Goal: Task Accomplishment & Management: Complete application form

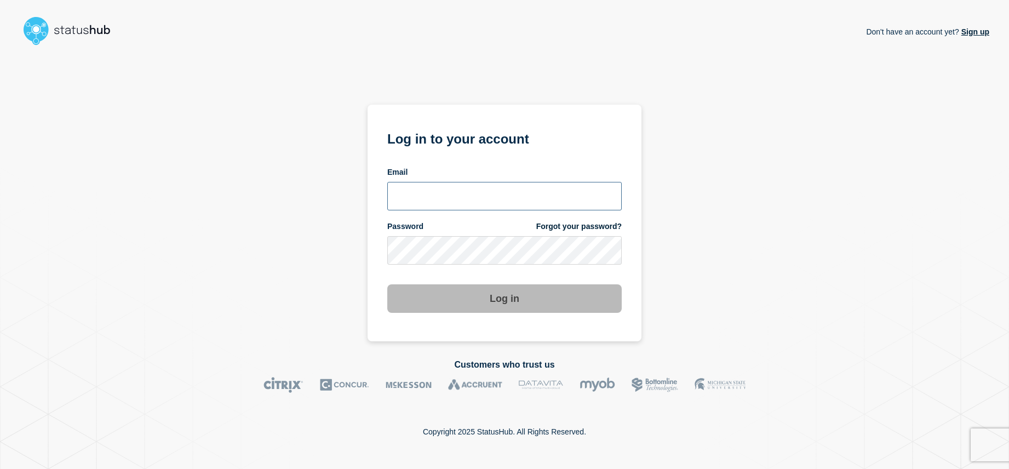
type input "[EMAIL_ADDRESS][DOMAIN_NAME]"
click at [515, 297] on button "Log in" at bounding box center [504, 298] width 234 height 28
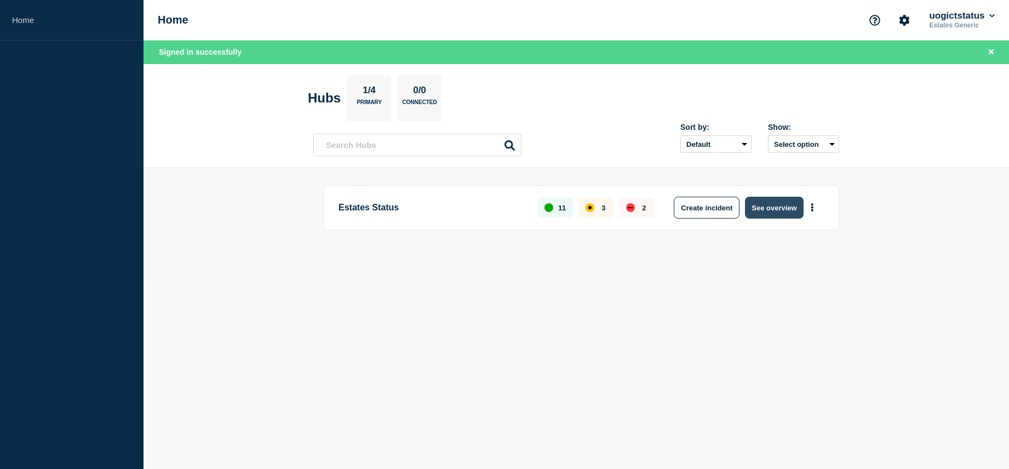
click at [771, 205] on button "See overview" at bounding box center [774, 208] width 58 height 22
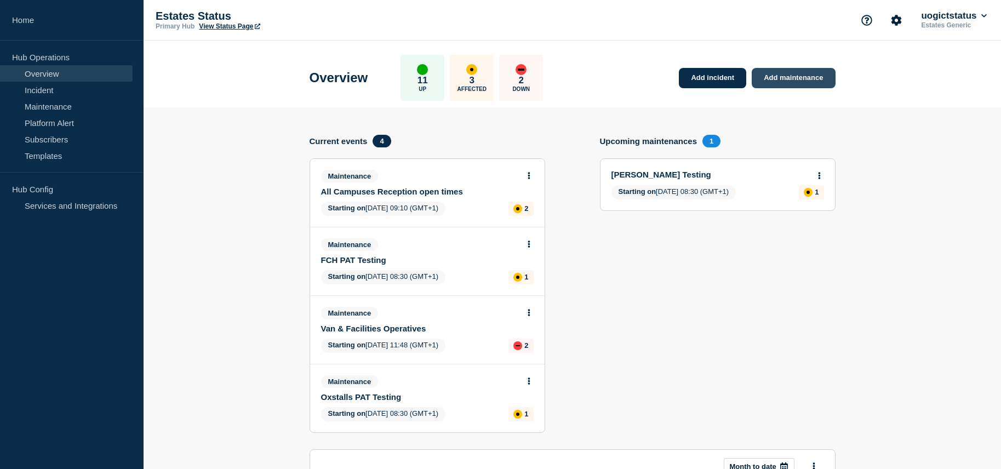
click at [784, 78] on link "Add maintenance" at bounding box center [793, 78] width 83 height 20
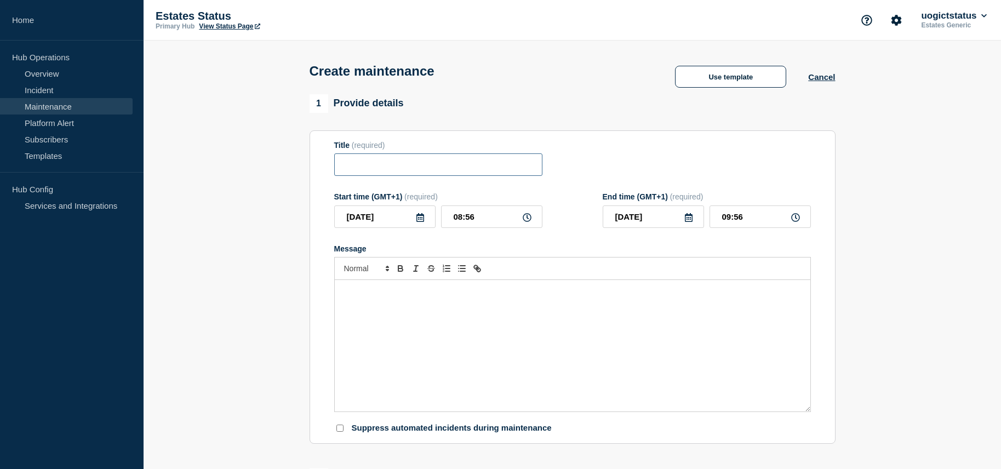
click at [371, 165] on input "Title" at bounding box center [438, 164] width 208 height 22
click at [405, 167] on input "FCH Reception Closed [DATE]" at bounding box center [438, 164] width 208 height 22
type input "FCH Reception: Closed [DATE]"
click at [391, 296] on p "Message" at bounding box center [572, 291] width 459 height 10
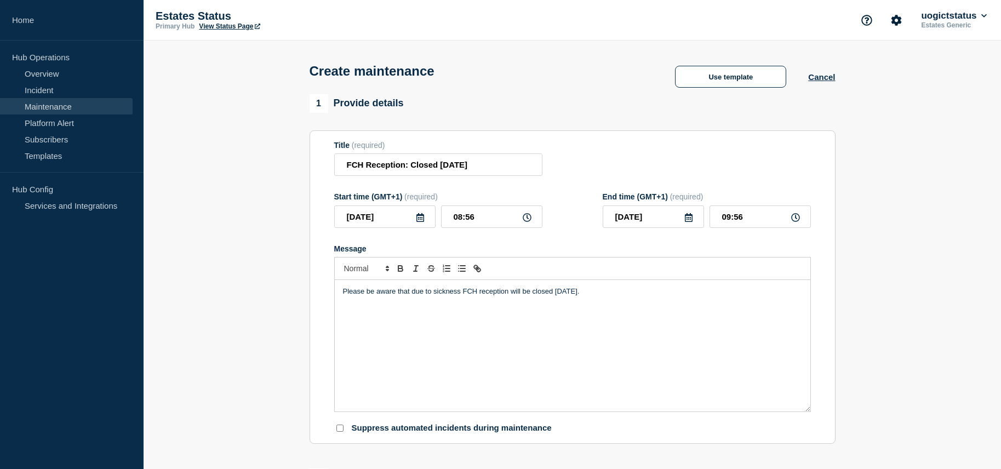
click at [380, 322] on div "Please be aware that due to sickness FCH reception will be closed today." at bounding box center [572, 345] width 475 height 131
click at [418, 323] on div "Please be aware that due to sickness FCH reception will be closed today." at bounding box center [572, 345] width 475 height 131
drag, startPoint x: 440, startPoint y: 313, endPoint x: 312, endPoint y: 312, distance: 128.2
click at [313, 312] on section "Title (required) FCH Reception: Closed today Start time (GMT+1) (required) 2025…" at bounding box center [572, 287] width 526 height 314
click at [361, 322] on div "Please be aware that due to sickness FCH reception will be closed today." at bounding box center [572, 345] width 475 height 131
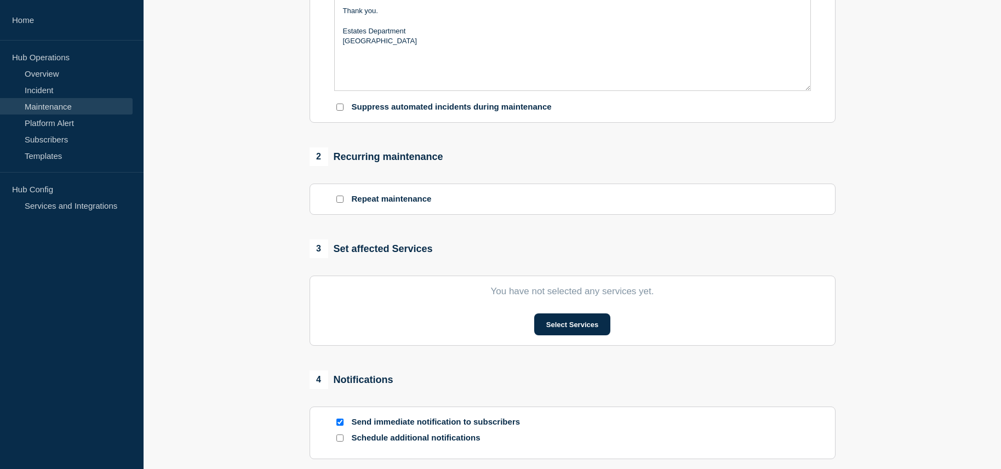
scroll to position [329, 0]
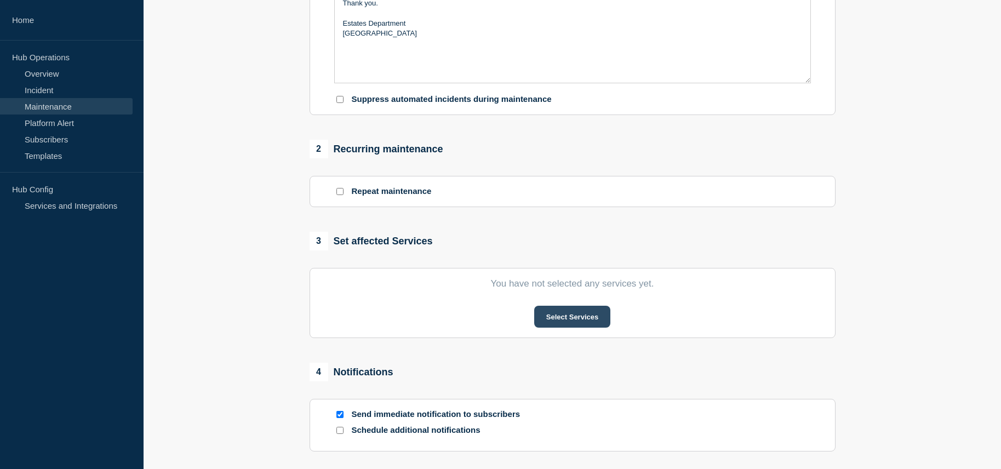
click at [571, 321] on button "Select Services" at bounding box center [572, 317] width 76 height 22
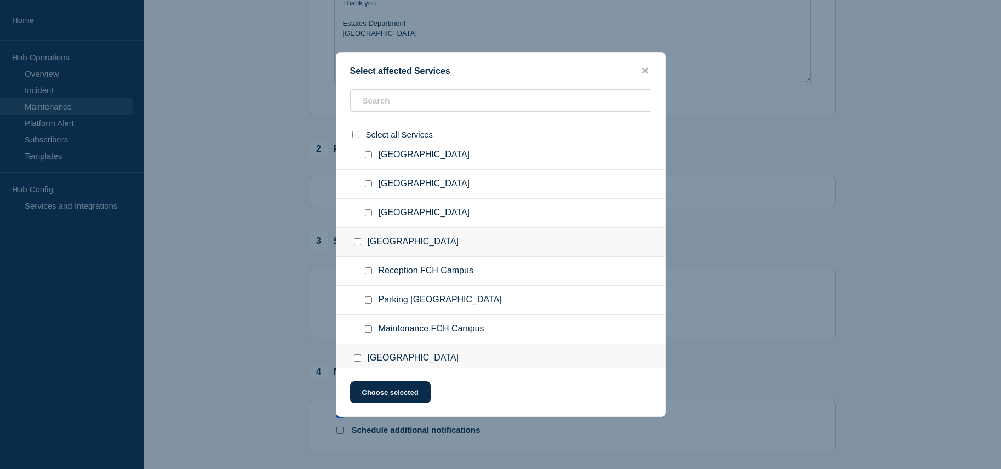
scroll to position [219, 0]
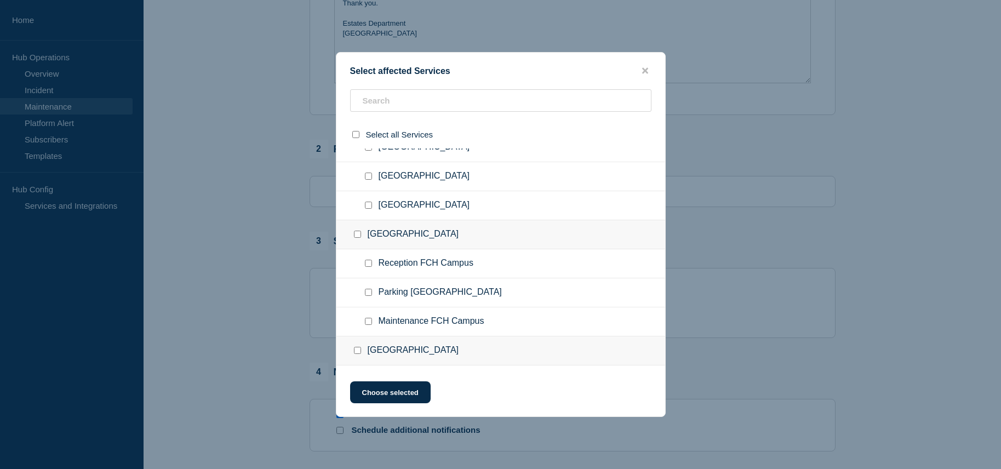
click at [369, 263] on input "Reception FCH Campus checkbox" at bounding box center [368, 263] width 7 height 7
checkbox input "true"
click at [412, 397] on button "Choose selected" at bounding box center [390, 392] width 81 height 22
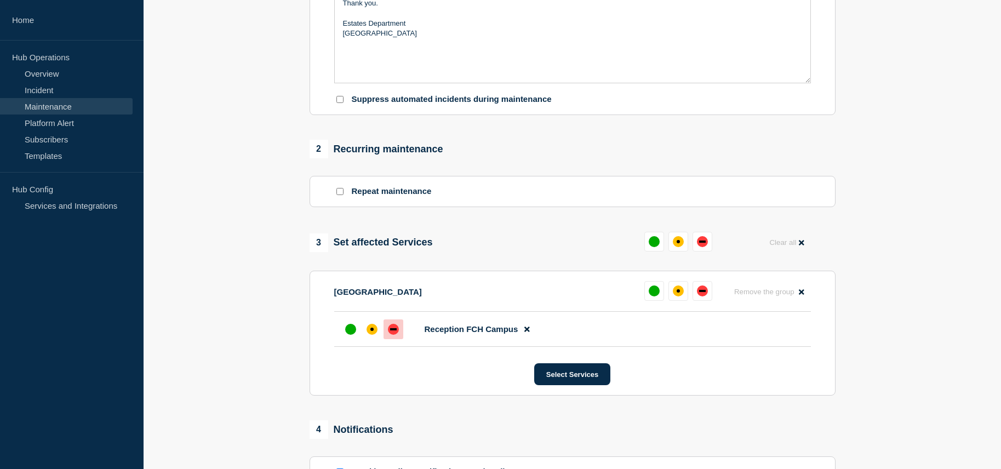
click at [393, 330] on div "down" at bounding box center [393, 329] width 7 height 2
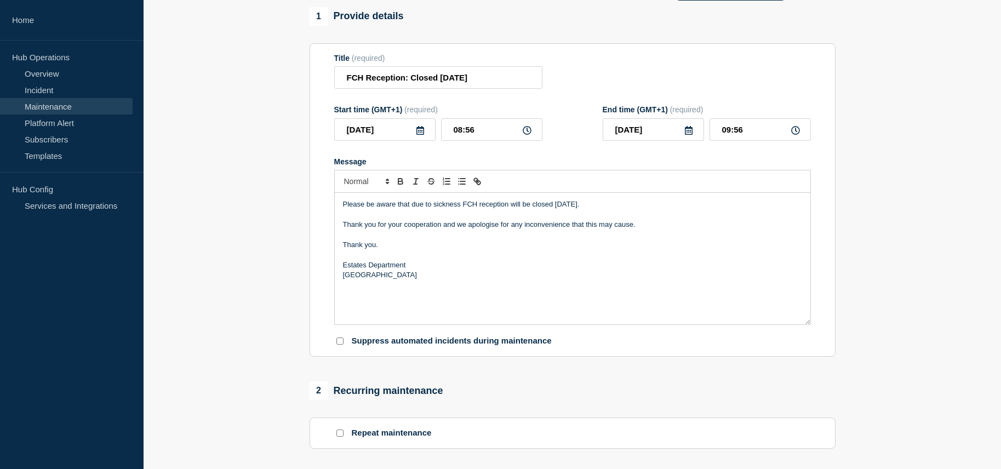
scroll to position [0, 0]
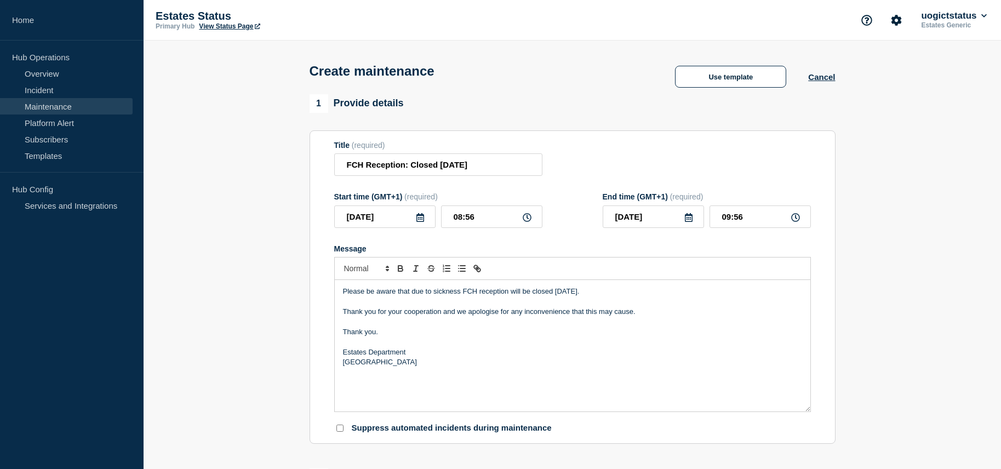
click at [689, 222] on icon at bounding box center [688, 217] width 9 height 9
click at [633, 353] on div "29" at bounding box center [634, 354] width 15 height 15
drag, startPoint x: 751, startPoint y: 220, endPoint x: 713, endPoint y: 216, distance: 38.0
click at [713, 216] on input "09:56" at bounding box center [759, 216] width 101 height 22
type input "17:00"
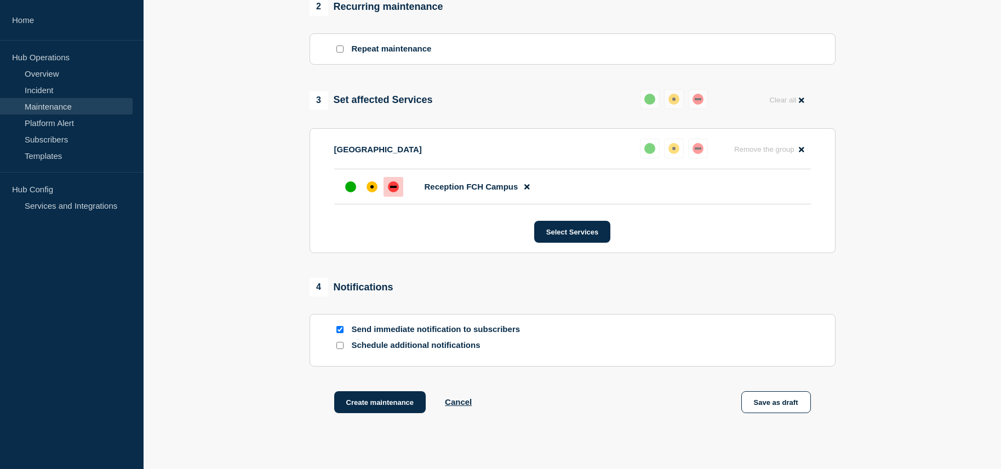
scroll to position [544, 0]
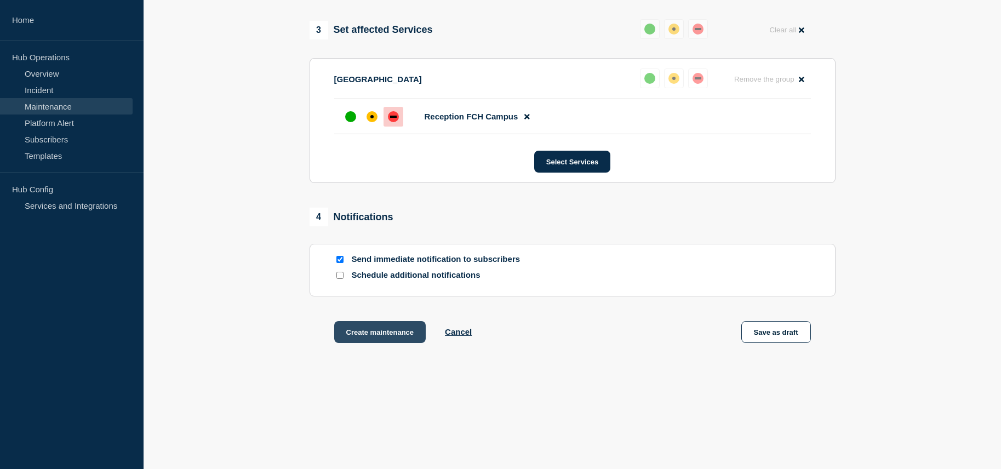
click at [376, 330] on button "Create maintenance" at bounding box center [380, 332] width 92 height 22
